Goal: Find specific page/section: Find specific page/section

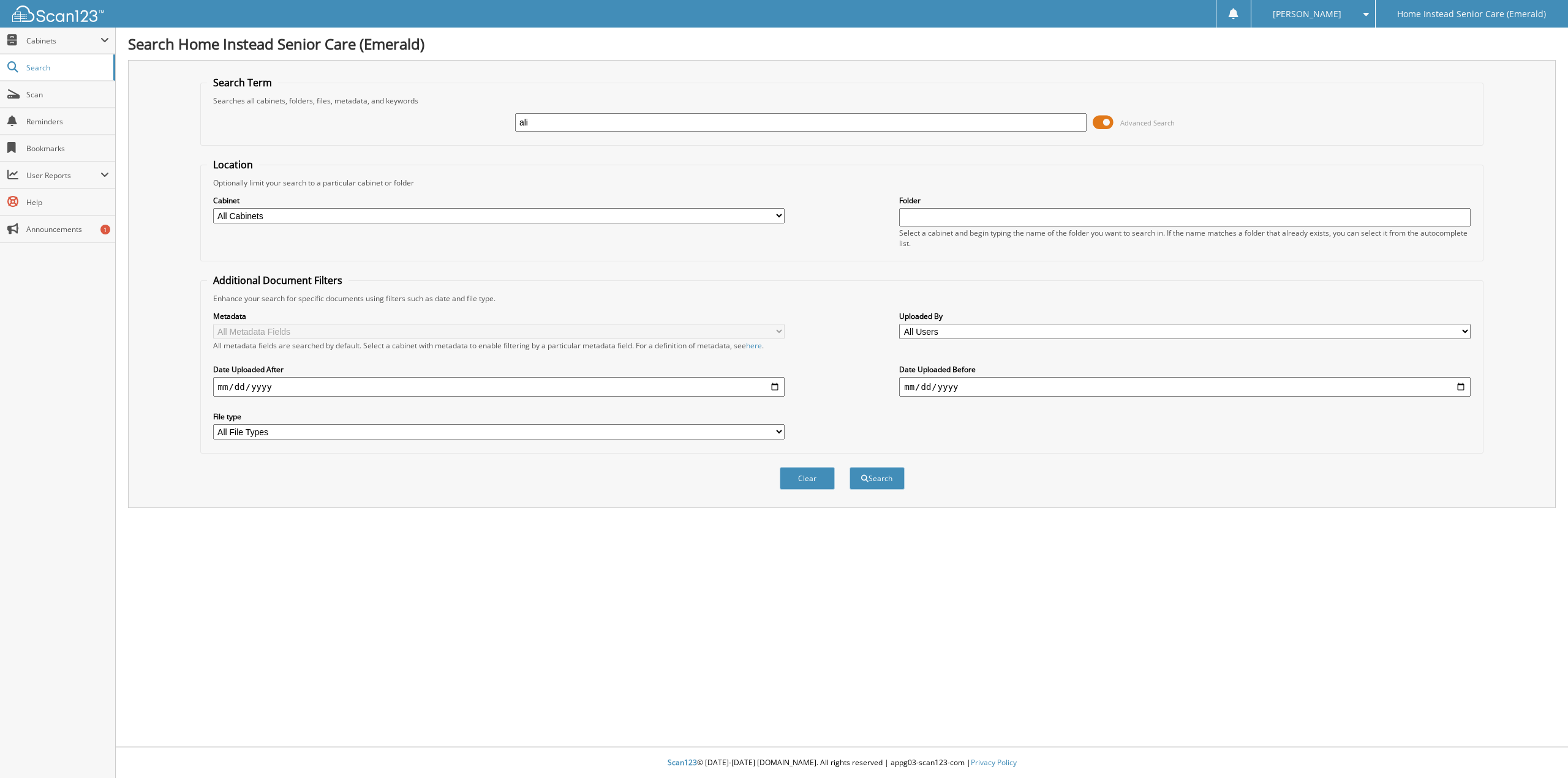
type input "ali"
click at [849, 467] on button "Search" at bounding box center [877, 478] width 55 height 23
